Goal: Obtain resource: Obtain resource

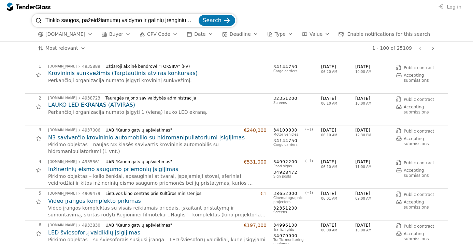
scroll to position [0, 117]
type input "Tinklo saugos, pažeidžiamumų valdymo ir galinių įrenginių valdymo programinės į…"
click at [217, 21] on span "Search" at bounding box center [212, 20] width 19 height 6
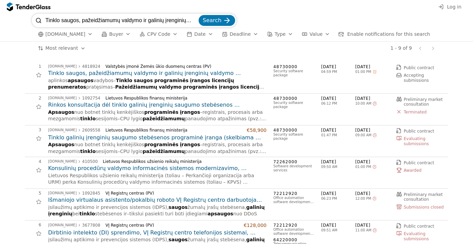
click at [214, 73] on h2 "Tinklo saugos, pažeidžiamumų valdymo ir galinių įrenginių valdymo programinės į…" at bounding box center [157, 74] width 218 height 8
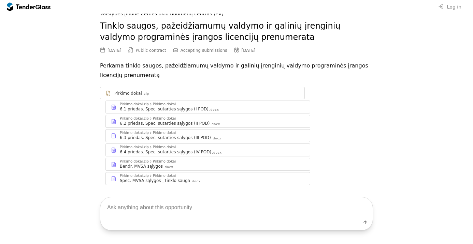
scroll to position [33, 0]
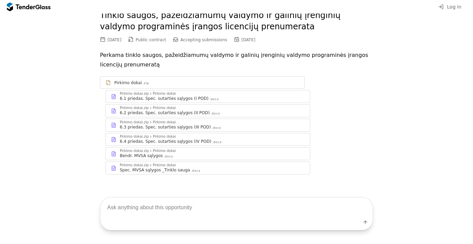
click at [215, 100] on div "6.1 priedas. Spec. sutarties sąlygos (I POD) .docx" at bounding box center [212, 98] width 185 height 5
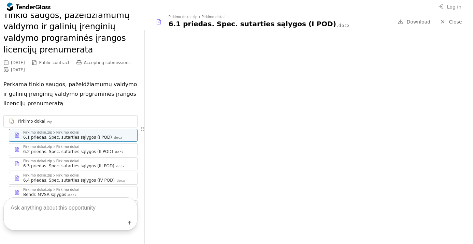
click at [79, 153] on div "6.2 priedas. Spec. sutarties sąlygos (II POD)" at bounding box center [68, 151] width 90 height 5
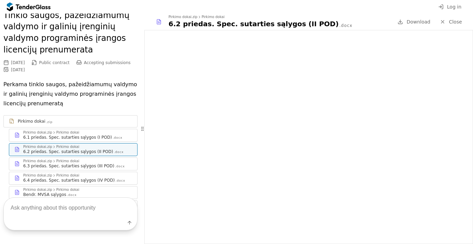
click at [67, 166] on div "6.3 priedas. Spec. sutarties sąlygos (III POD)" at bounding box center [68, 166] width 91 height 5
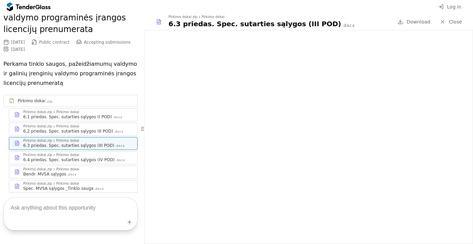
scroll to position [71, 0]
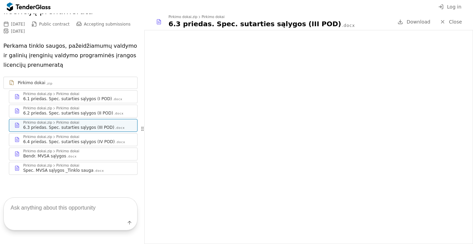
click at [69, 143] on div "6.4 priedas. Spec. sutarties sąlygos (IV POD)" at bounding box center [68, 141] width 91 height 5
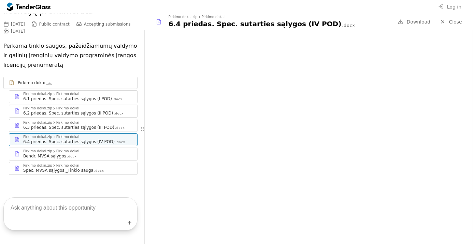
click at [67, 155] on div ".docx" at bounding box center [72, 157] width 10 height 4
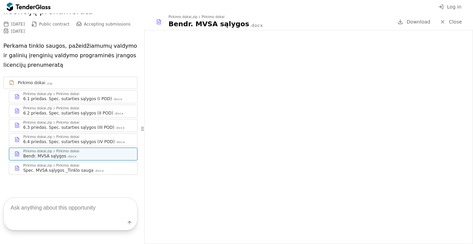
click at [66, 168] on div "Spec. MVSA sąlygos _Tinklo sauga" at bounding box center [58, 170] width 70 height 5
